Goal: Information Seeking & Learning: Learn about a topic

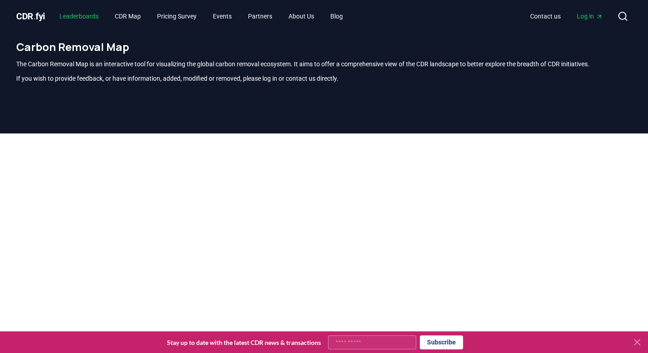
click at [85, 16] on link "Leaderboards" at bounding box center [79, 16] width 54 height 16
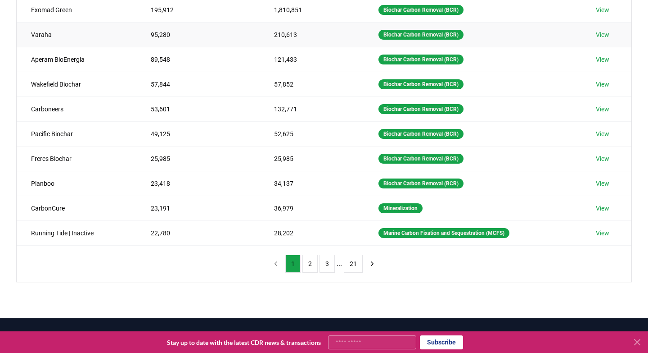
scroll to position [145, 0]
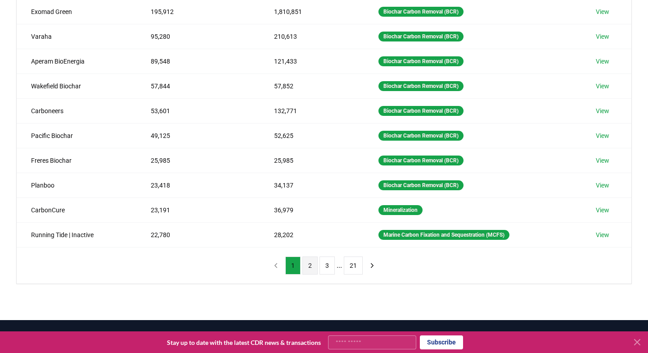
click at [311, 267] on button "2" at bounding box center [310, 265] width 15 height 18
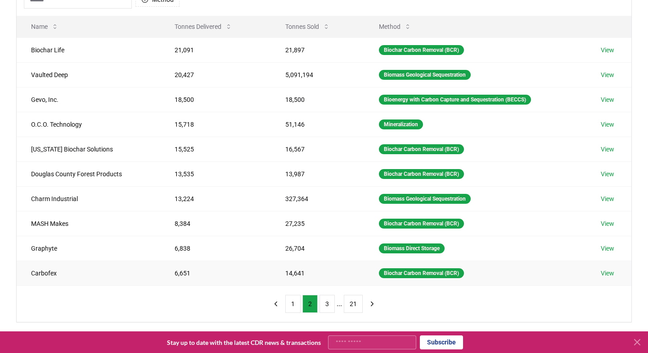
scroll to position [111, 0]
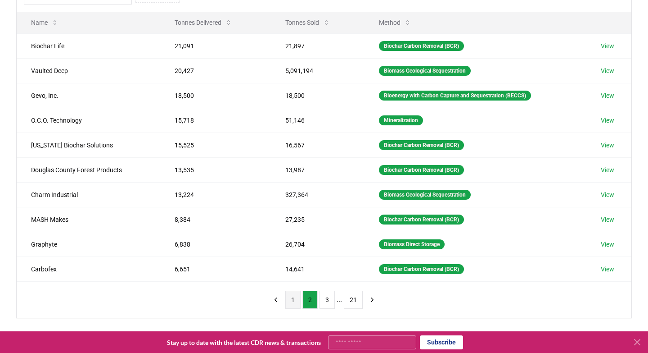
click at [292, 301] on button "1" at bounding box center [292, 299] width 15 height 18
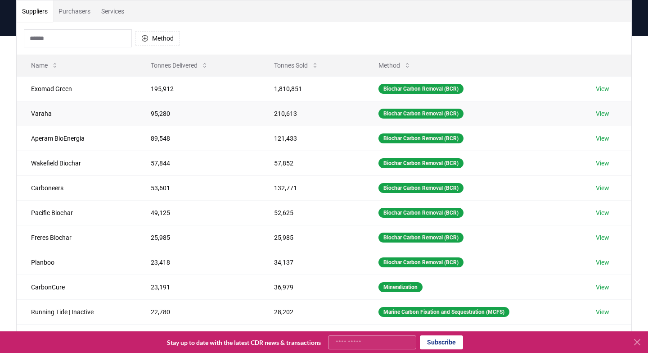
scroll to position [51, 0]
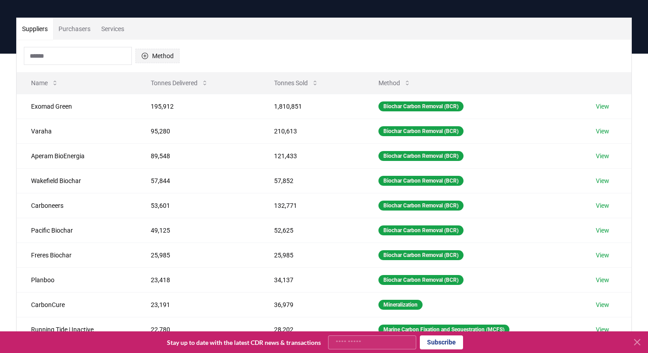
click at [161, 56] on button "Method" at bounding box center [158, 56] width 44 height 14
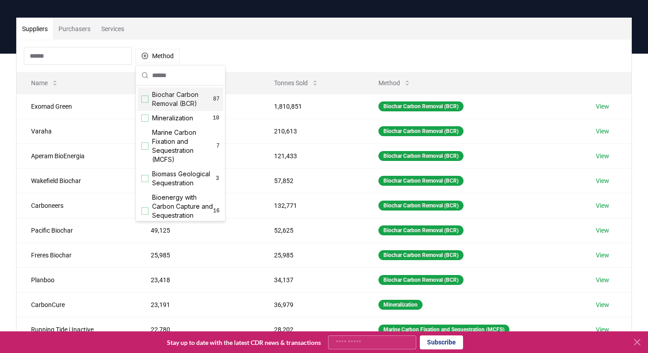
click at [144, 100] on div "Suggestions" at bounding box center [144, 98] width 7 height 7
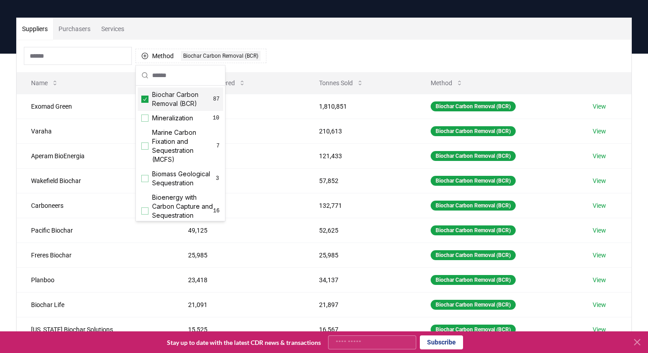
click at [344, 42] on div "Method 1 Biochar Carbon Removal (BCR)" at bounding box center [324, 56] width 615 height 32
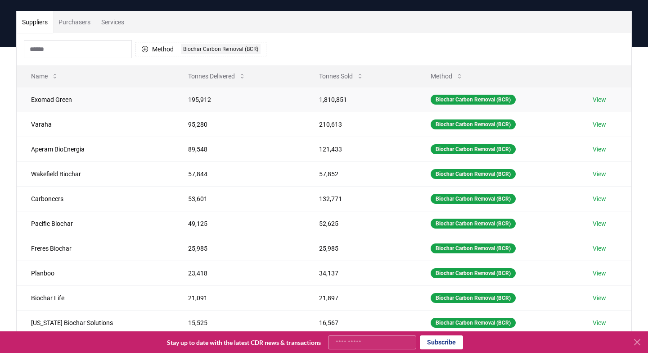
scroll to position [0, 0]
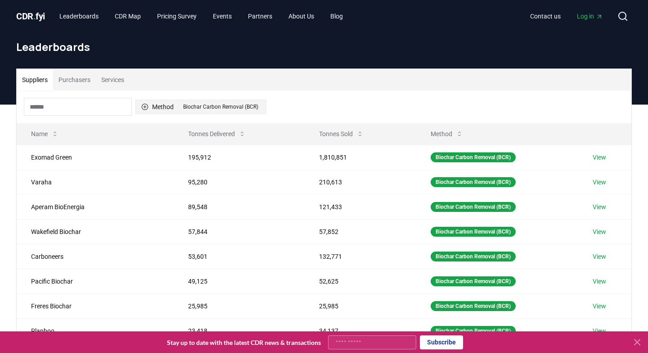
click at [197, 107] on div "Biochar Carbon Removal (BCR)" at bounding box center [221, 107] width 80 height 10
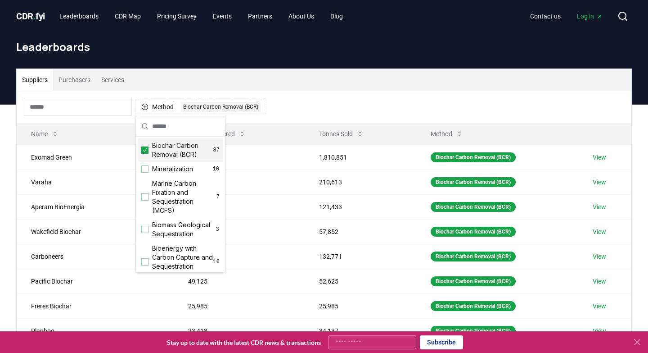
click at [146, 150] on icon "Suggestions" at bounding box center [145, 149] width 6 height 7
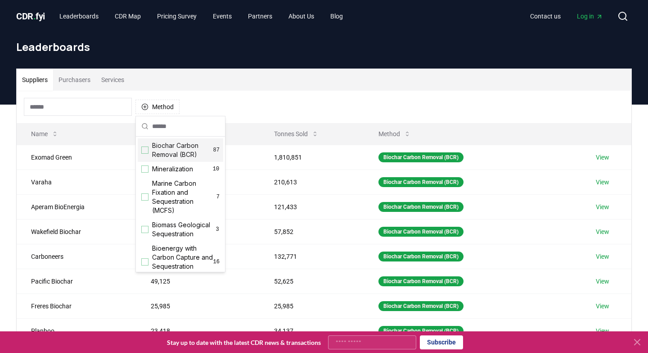
click at [255, 80] on div "Suppliers Purchasers Services" at bounding box center [324, 80] width 615 height 22
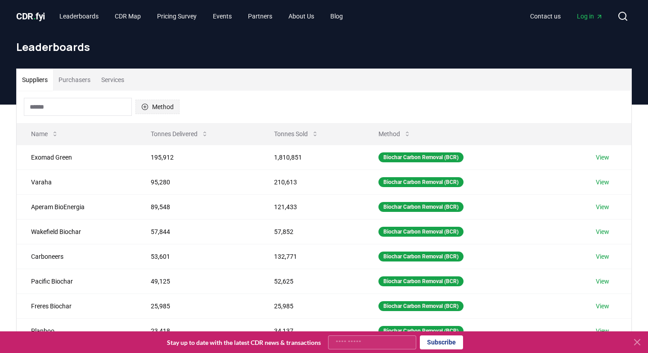
click at [164, 105] on button "Method" at bounding box center [158, 107] width 44 height 14
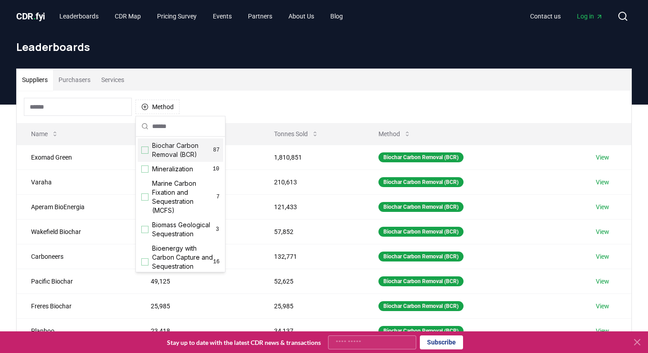
click at [146, 151] on div "Suggestions" at bounding box center [144, 149] width 7 height 7
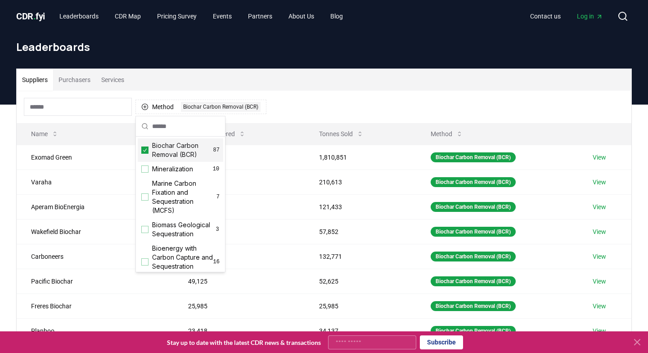
click at [308, 86] on div "Suppliers Purchasers Services" at bounding box center [324, 80] width 615 height 22
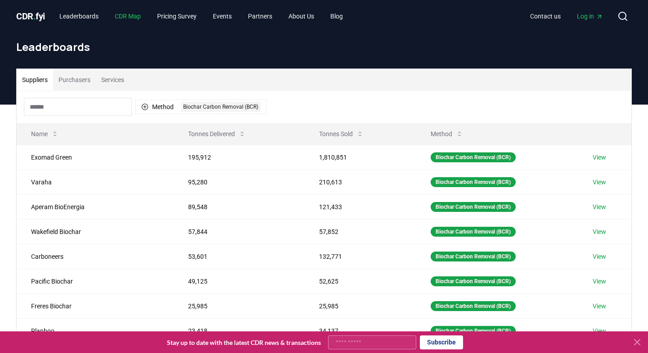
click at [135, 17] on link "CDR Map" at bounding box center [128, 16] width 41 height 16
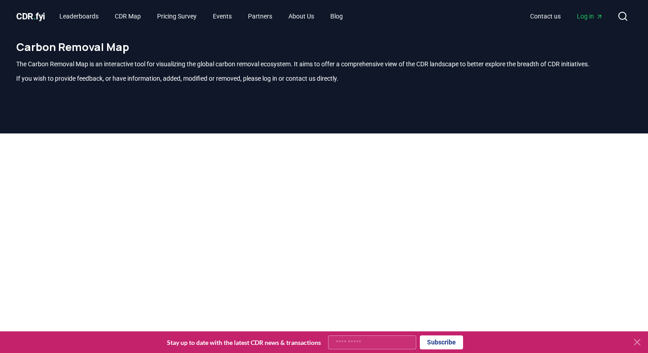
scroll to position [6, 0]
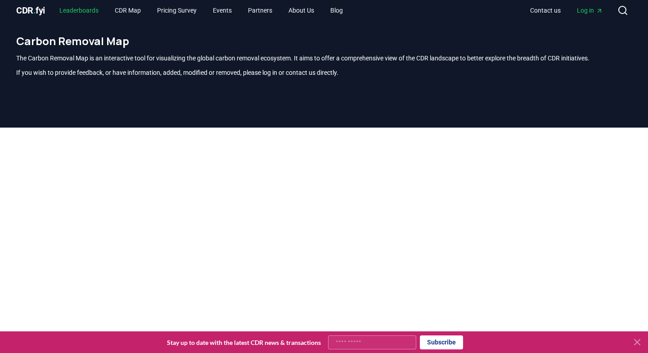
click at [77, 11] on link "Leaderboards" at bounding box center [79, 10] width 54 height 16
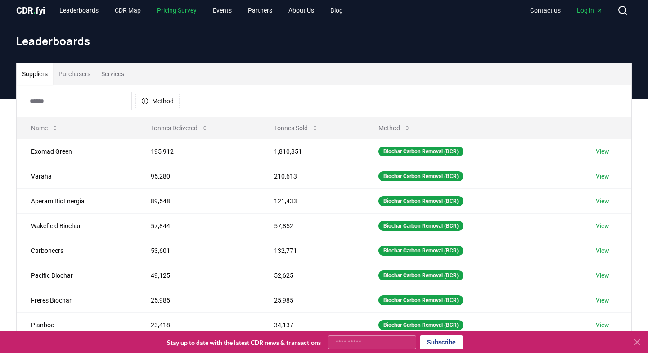
click at [175, 9] on link "Pricing Survey" at bounding box center [177, 10] width 54 height 16
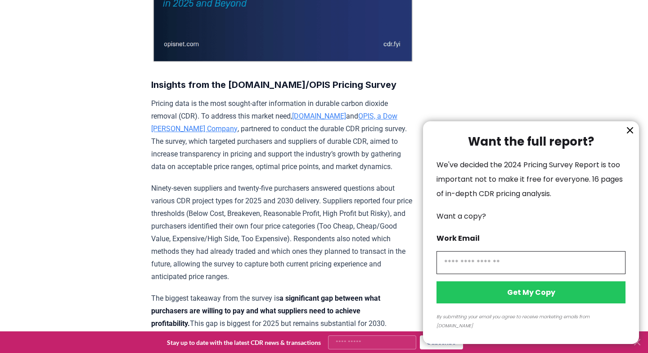
scroll to position [285, 0]
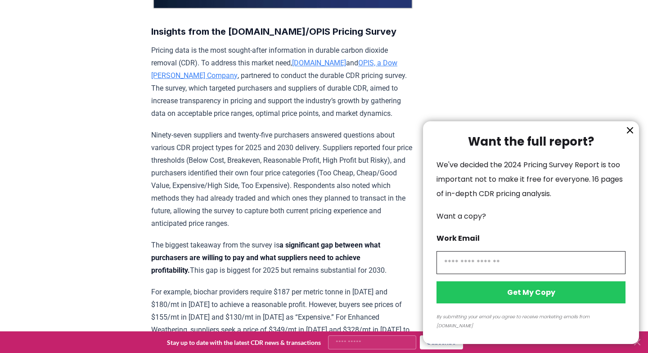
click at [631, 133] on icon "information" at bounding box center [630, 129] width 5 height 5
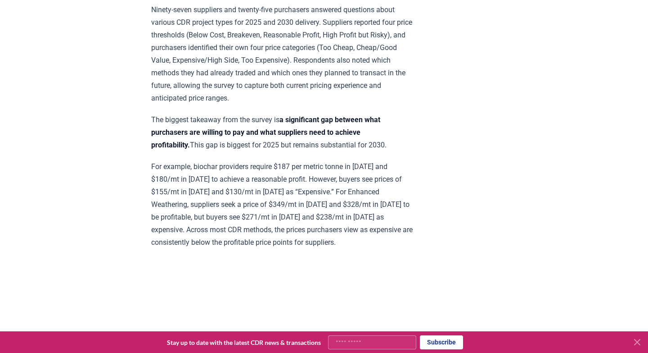
scroll to position [0, 0]
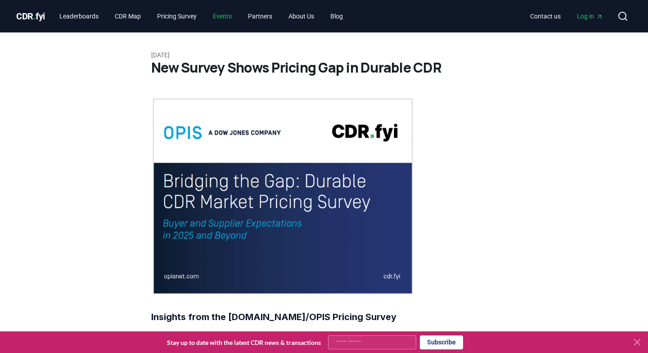
click at [235, 15] on link "Events" at bounding box center [222, 16] width 33 height 16
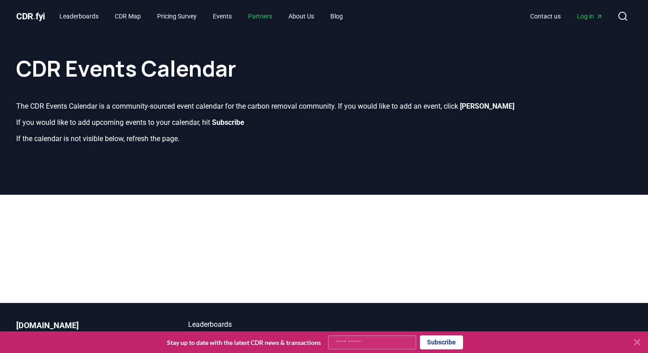
click at [276, 14] on link "Partners" at bounding box center [260, 16] width 39 height 16
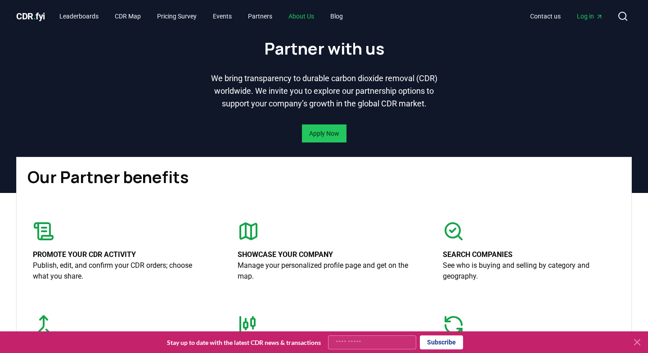
click at [312, 17] on link "About Us" at bounding box center [301, 16] width 40 height 16
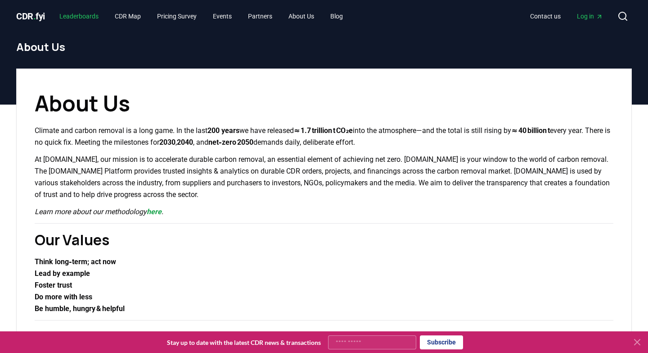
click at [86, 16] on link "Leaderboards" at bounding box center [79, 16] width 54 height 16
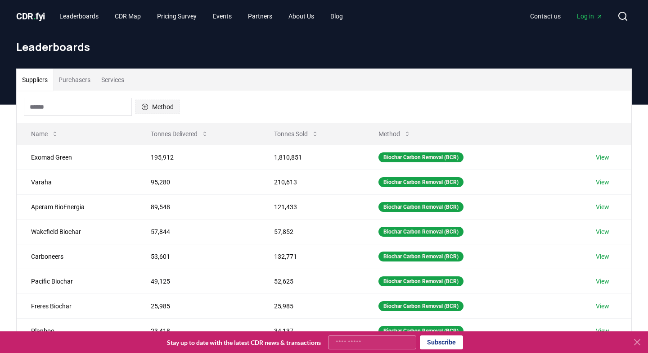
click at [159, 106] on button "Method" at bounding box center [158, 107] width 44 height 14
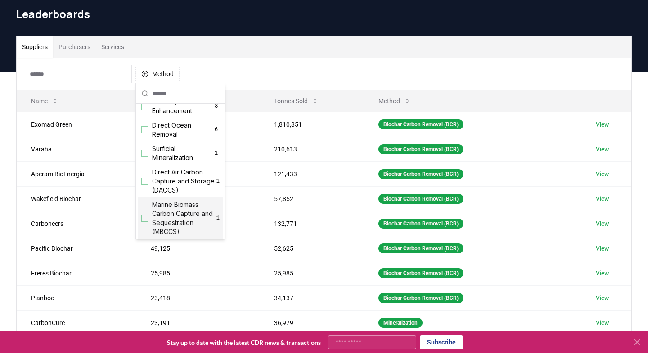
scroll to position [281, 0]
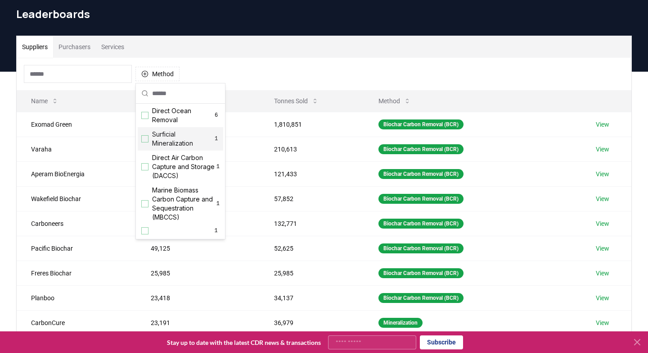
click at [271, 63] on div "Method" at bounding box center [324, 74] width 615 height 32
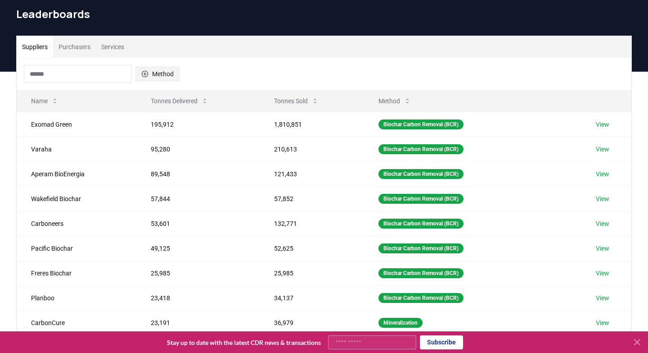
click at [169, 78] on button "Method" at bounding box center [158, 74] width 44 height 14
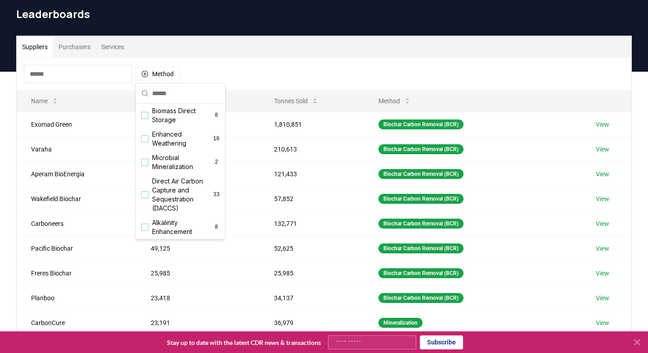
scroll to position [150, 0]
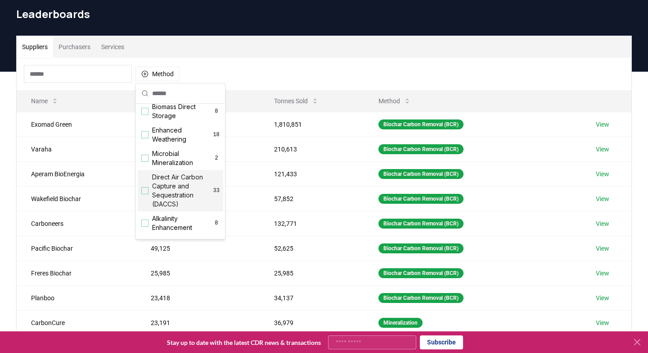
click at [146, 190] on div "Suggestions" at bounding box center [144, 190] width 7 height 7
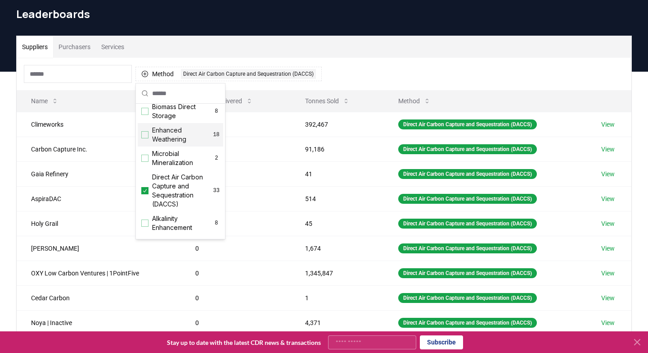
click at [415, 54] on div "Suppliers Purchasers Services" at bounding box center [324, 47] width 615 height 22
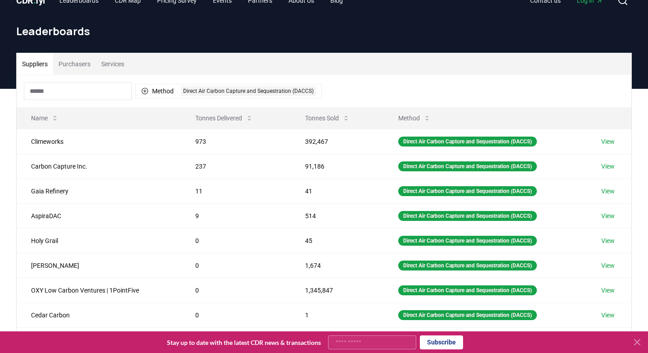
scroll to position [0, 0]
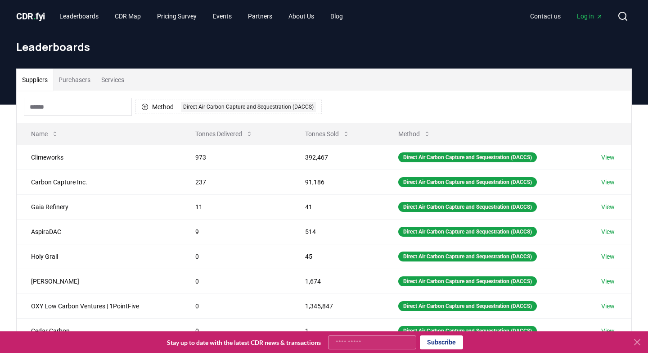
click at [38, 17] on span "CDR . fyi" at bounding box center [30, 16] width 29 height 11
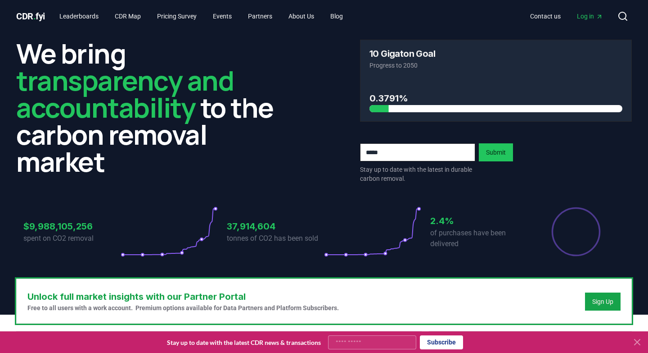
click at [390, 109] on div at bounding box center [496, 108] width 253 height 7
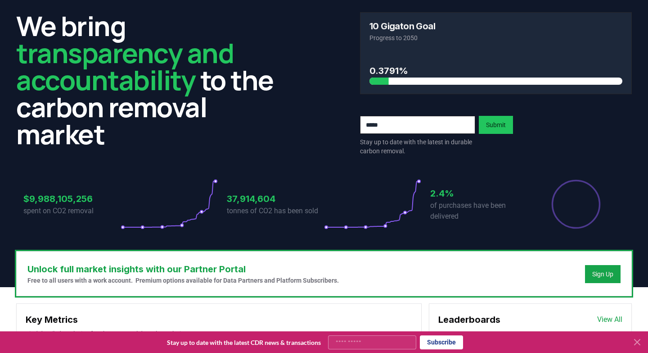
scroll to position [36, 0]
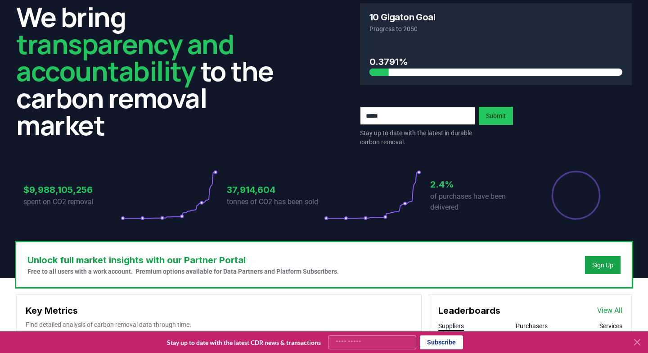
click at [431, 195] on p "of purchases have been delivered" at bounding box center [478, 202] width 97 height 22
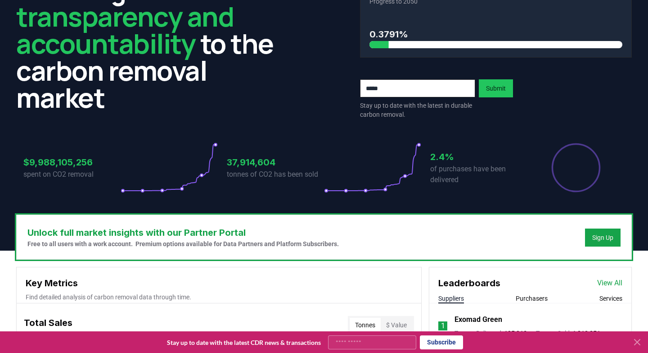
scroll to position [65, 0]
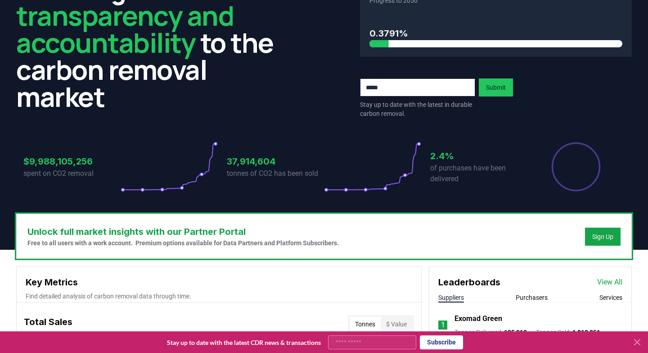
click at [585, 181] on icon "Percentage of sales delivered" at bounding box center [576, 166] width 50 height 50
click at [244, 170] on p "tonnes of CO2 has been sold" at bounding box center [275, 173] width 97 height 11
click at [56, 170] on p "spent on CO2 removal" at bounding box center [71, 173] width 97 height 11
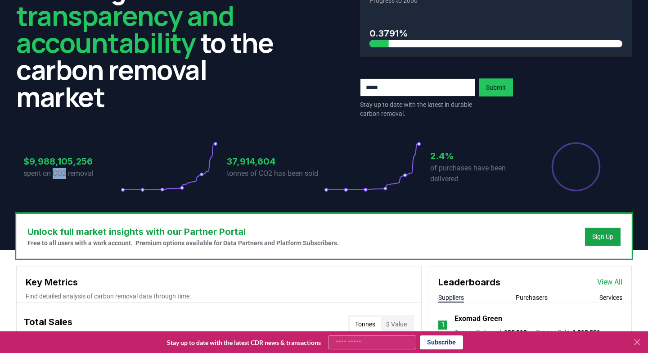
scroll to position [109, 0]
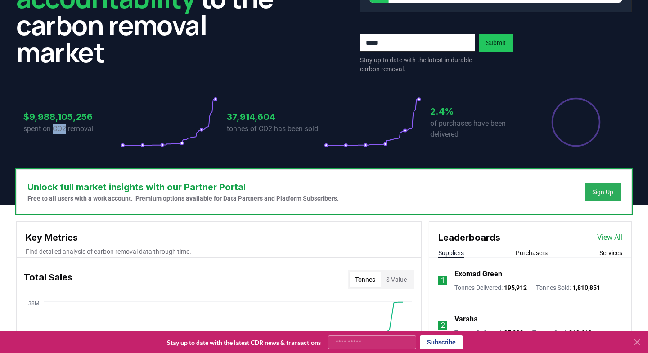
click at [605, 193] on div "Sign Up" at bounding box center [603, 191] width 21 height 9
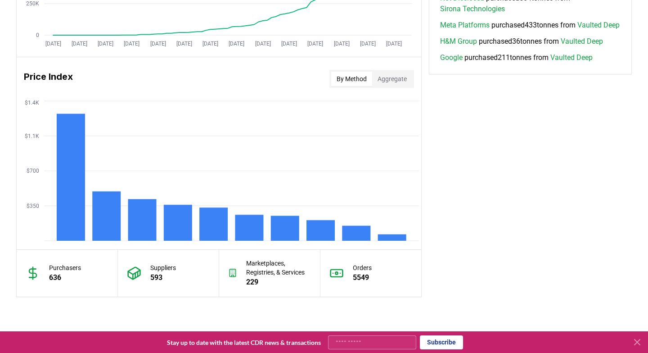
scroll to position [805, 0]
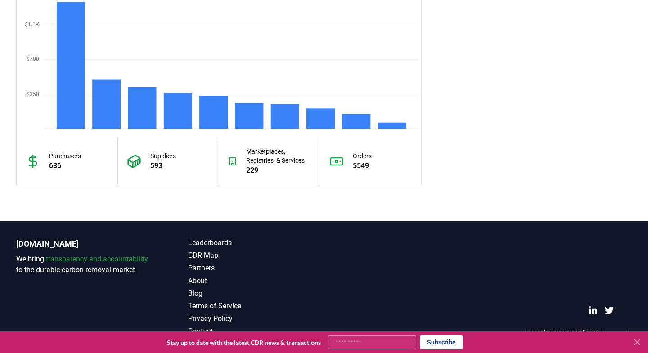
click at [159, 159] on p "Suppliers" at bounding box center [163, 155] width 26 height 9
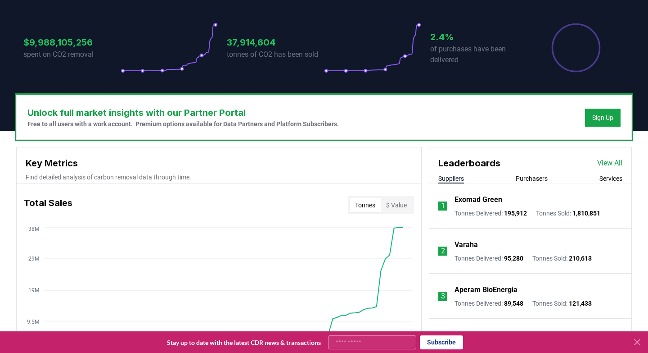
scroll to position [180, 0]
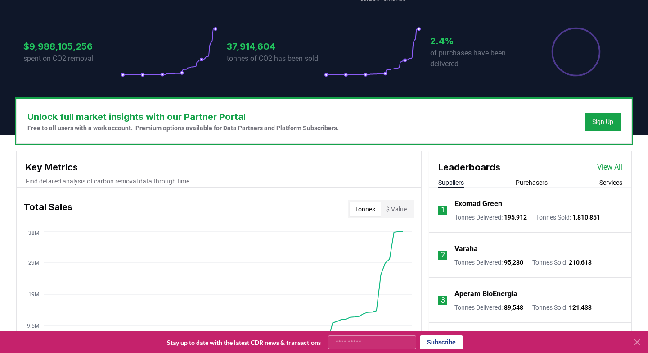
click at [612, 168] on link "View All" at bounding box center [610, 167] width 25 height 11
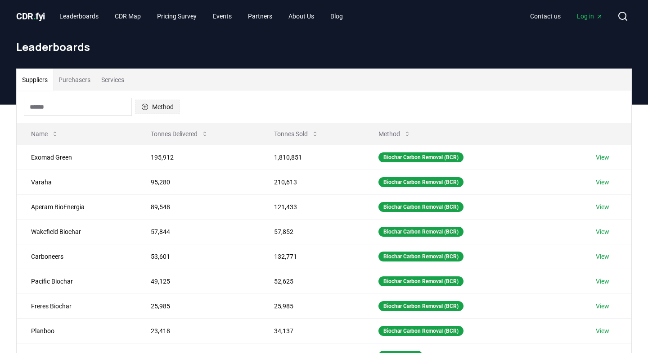
click at [158, 106] on button "Method" at bounding box center [158, 107] width 44 height 14
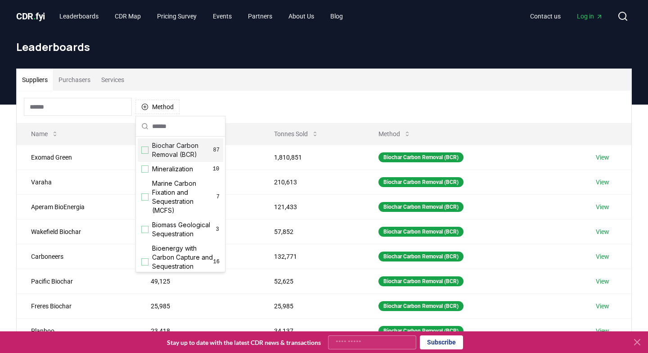
click at [146, 149] on div "Suggestions" at bounding box center [144, 149] width 7 height 7
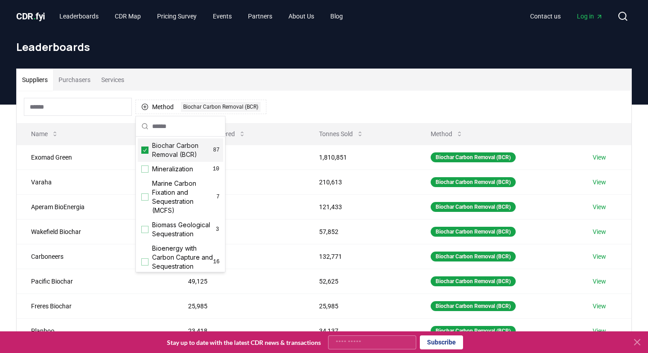
click at [347, 82] on div "Suppliers Purchasers Services" at bounding box center [324, 80] width 615 height 22
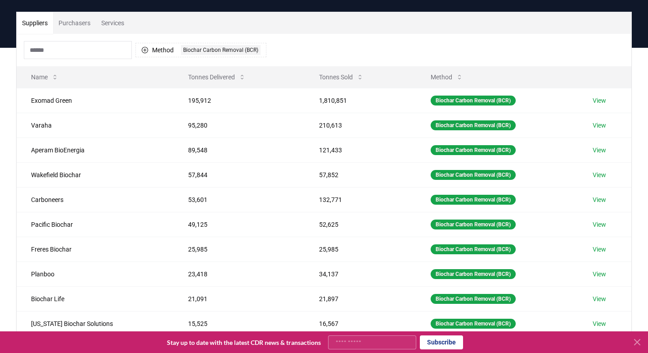
scroll to position [57, 0]
